Goal: Find specific page/section: Find specific page/section

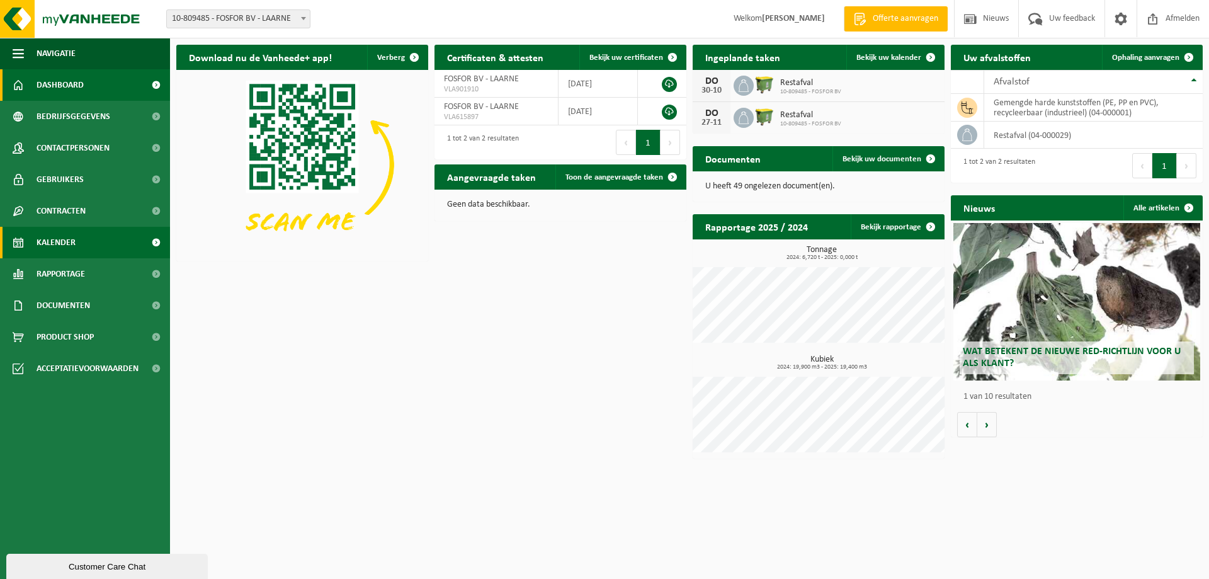
click at [66, 237] on span "Kalender" at bounding box center [56, 242] width 39 height 31
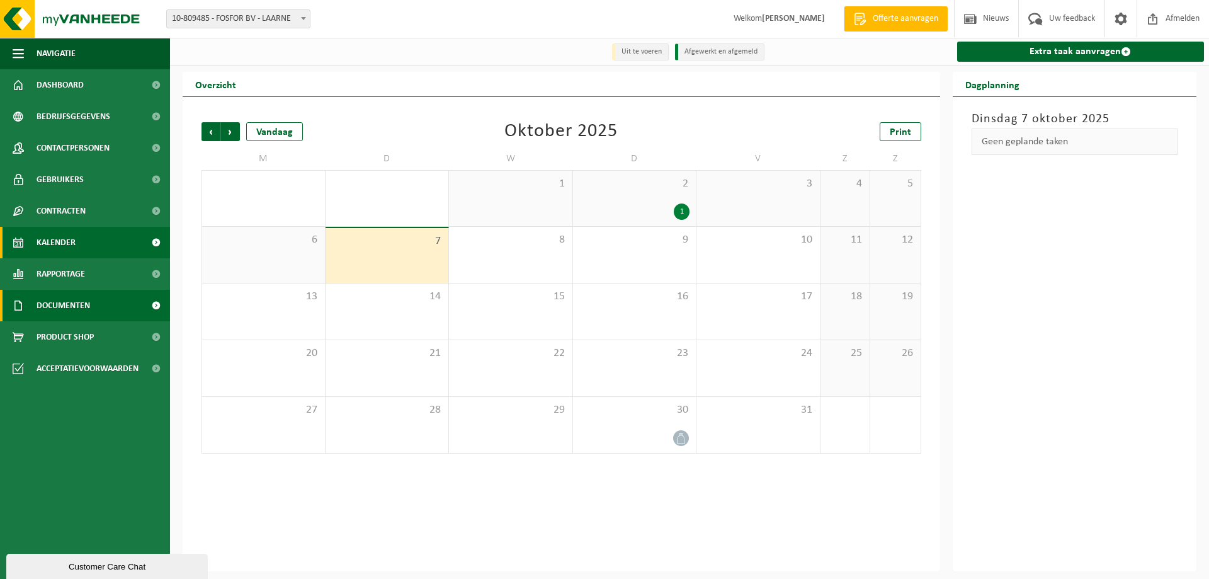
click at [49, 301] on span "Documenten" at bounding box center [64, 305] width 54 height 31
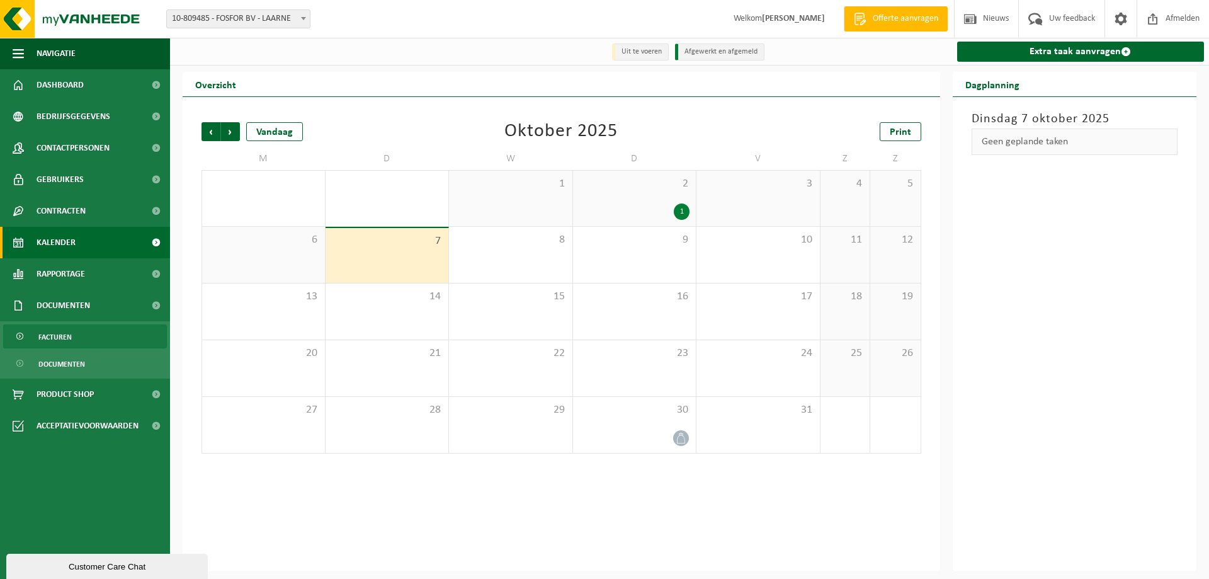
click at [62, 336] on span "Facturen" at bounding box center [54, 337] width 33 height 24
